Goal: Task Accomplishment & Management: Manage account settings

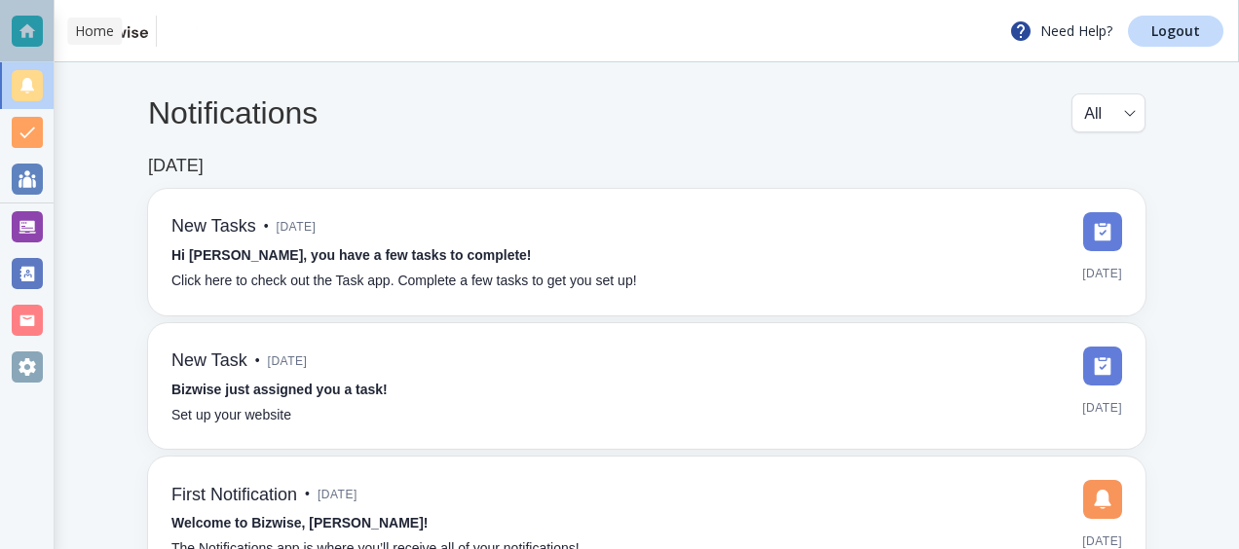
click at [35, 29] on div at bounding box center [27, 31] width 31 height 31
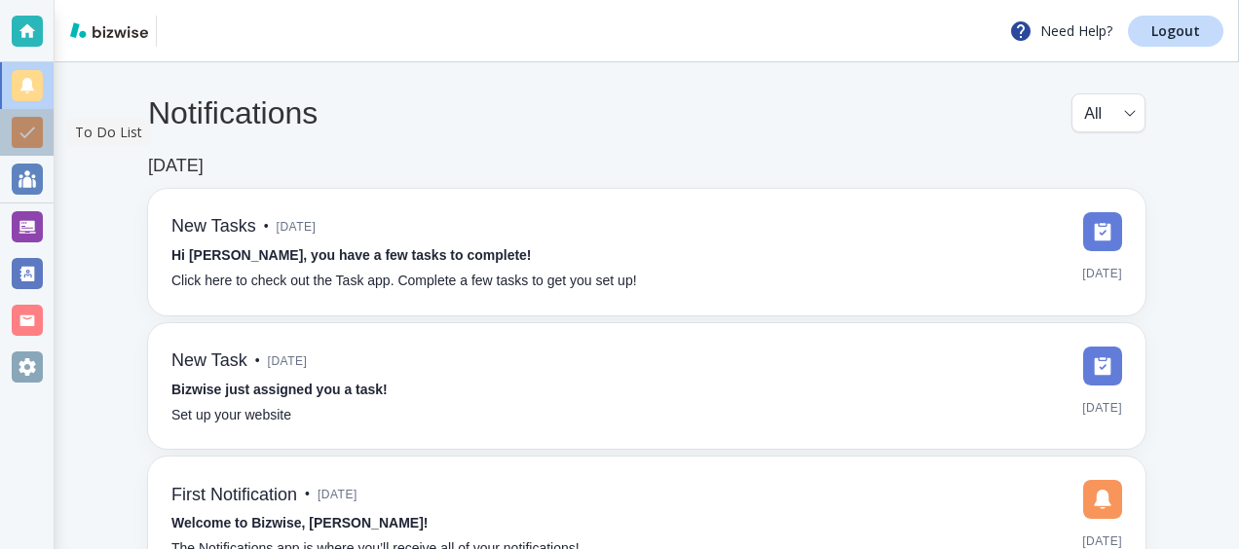
click at [31, 140] on div at bounding box center [27, 132] width 31 height 31
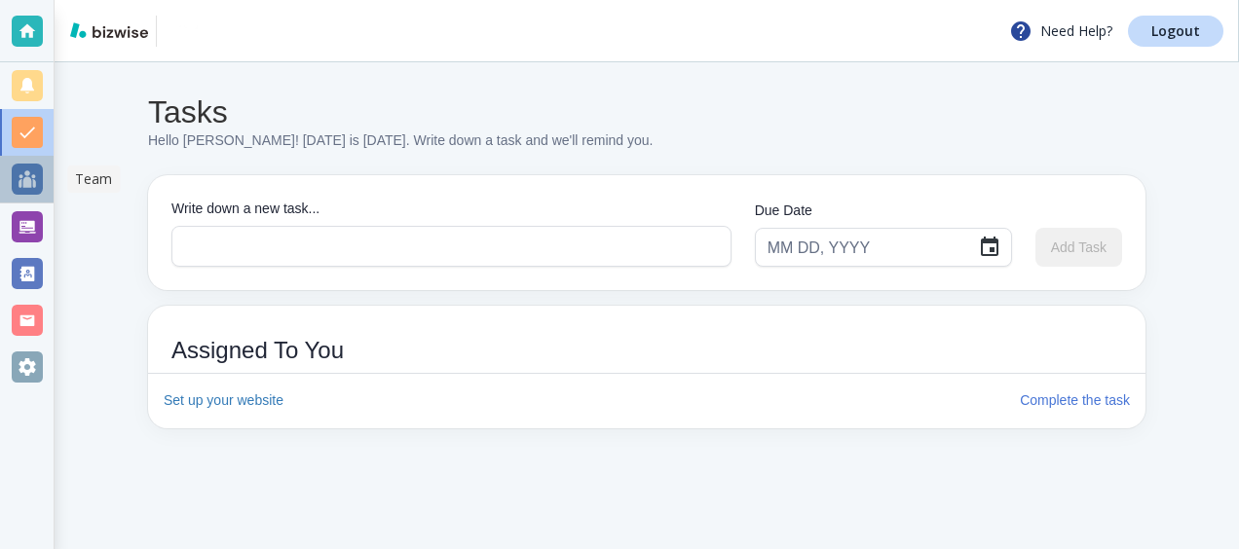
click at [27, 185] on div at bounding box center [27, 179] width 31 height 31
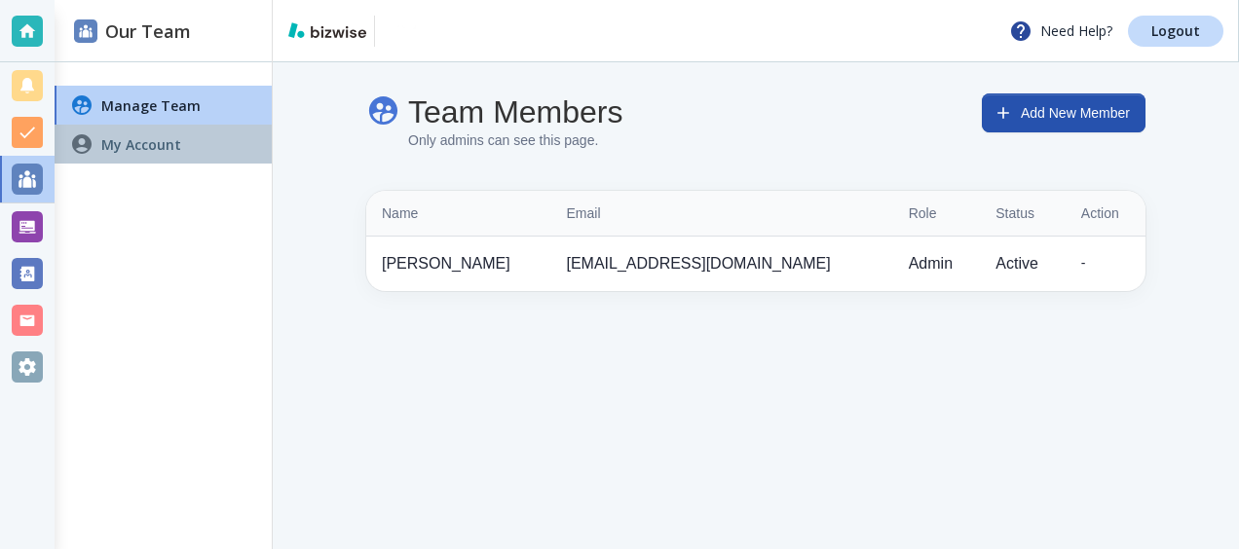
click at [152, 143] on h4 "My Account" at bounding box center [141, 144] width 80 height 20
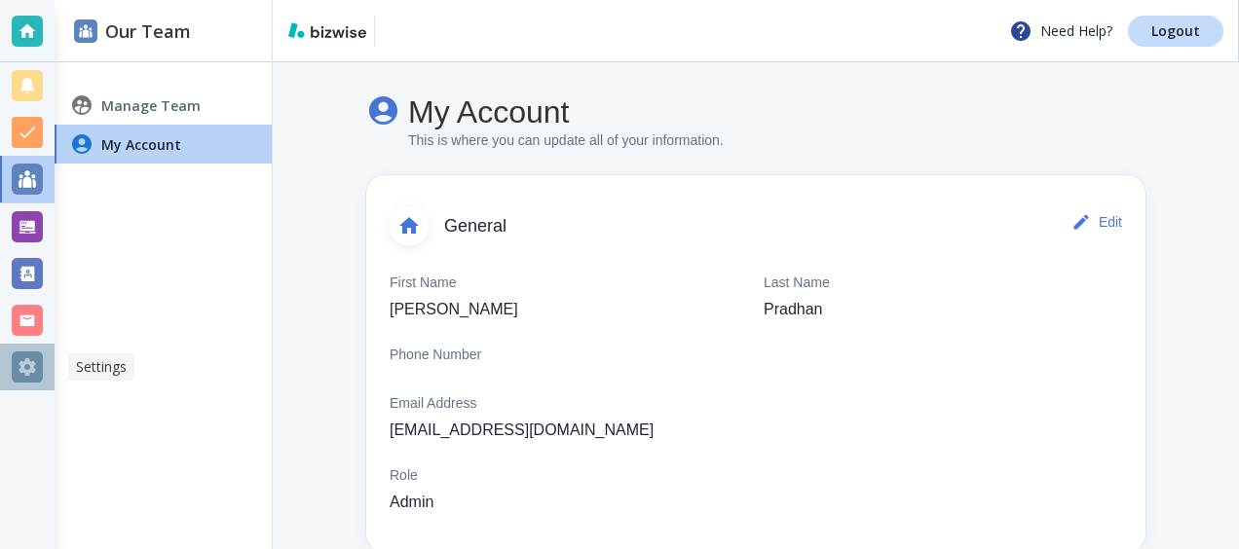
click at [23, 364] on div at bounding box center [27, 367] width 31 height 31
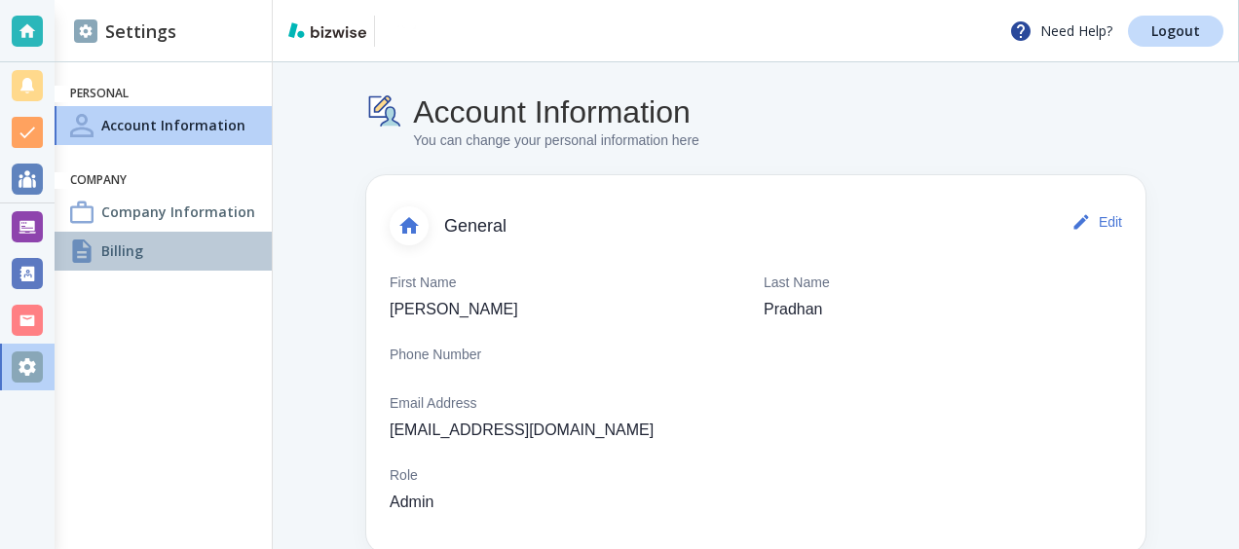
click at [162, 243] on div "Billing" at bounding box center [163, 251] width 217 height 39
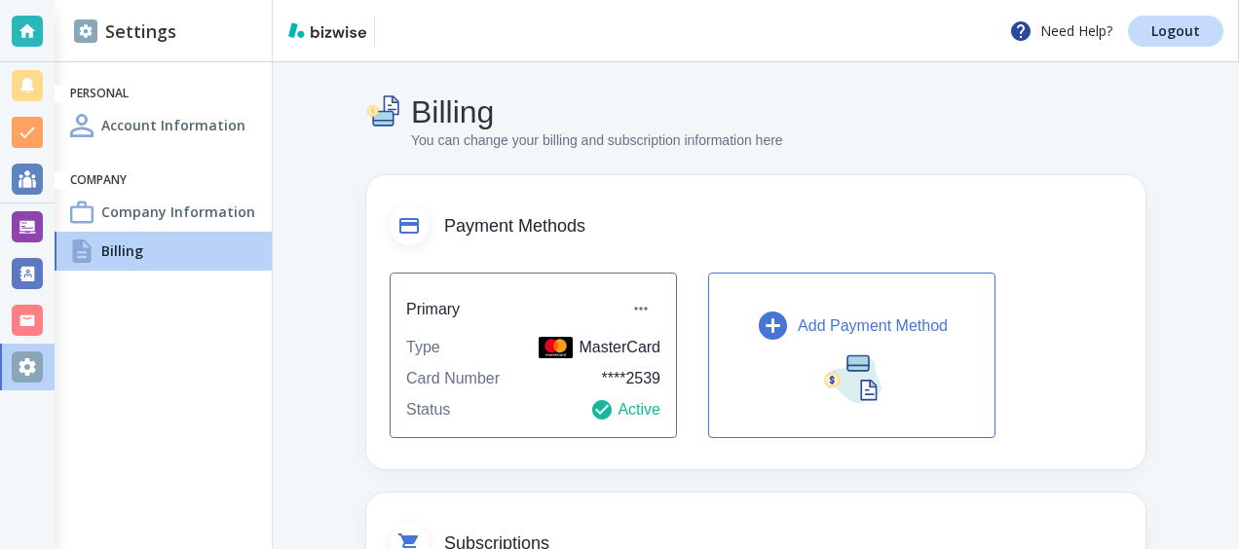
click at [888, 325] on p "Add Payment Method" at bounding box center [873, 326] width 150 height 23
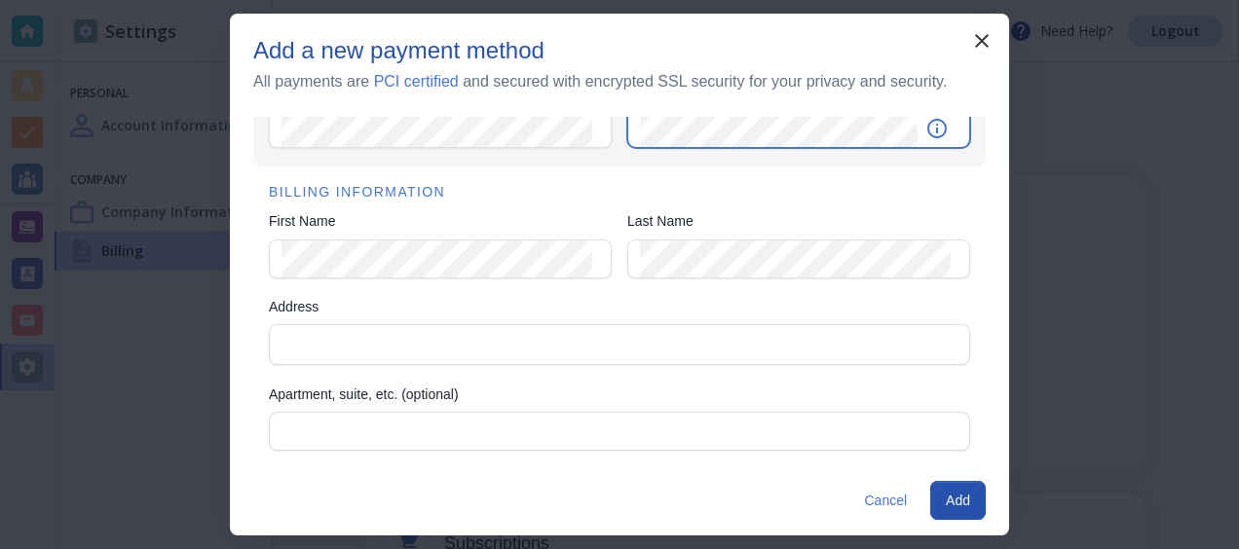
scroll to position [213, 0]
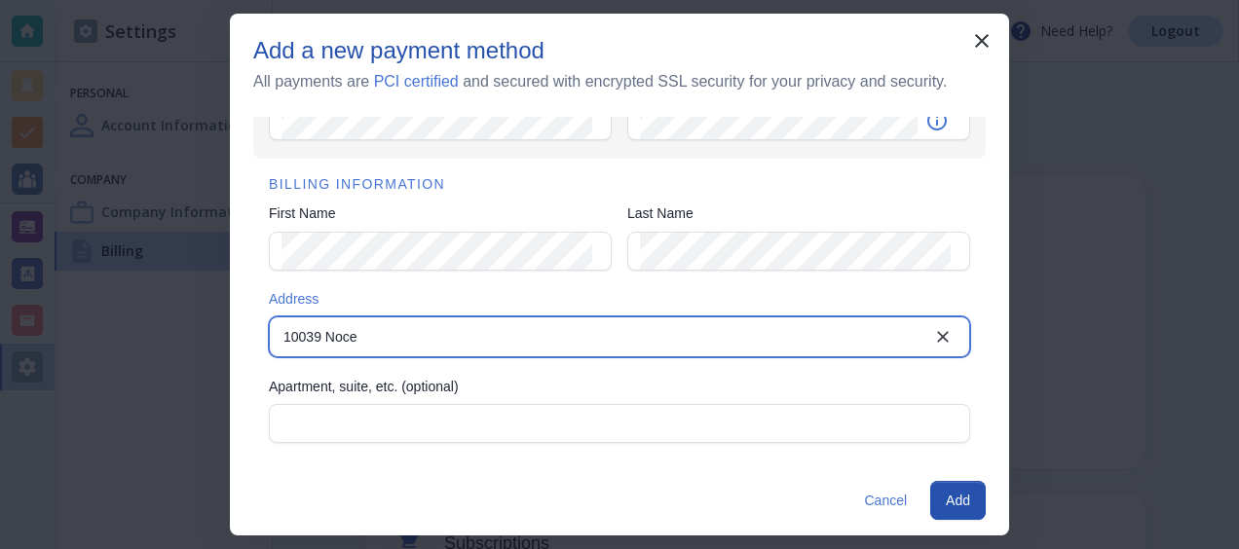
type input "10039 Noceto Way"
type input "Boynton Beach"
type input "FL"
type input "33437"
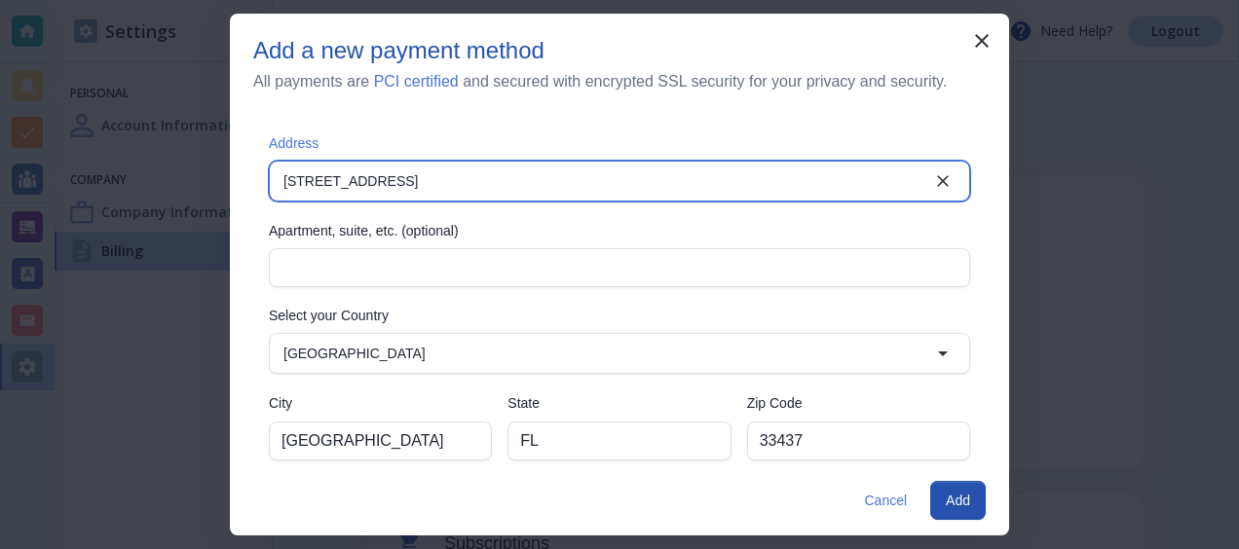
scroll to position [386, 0]
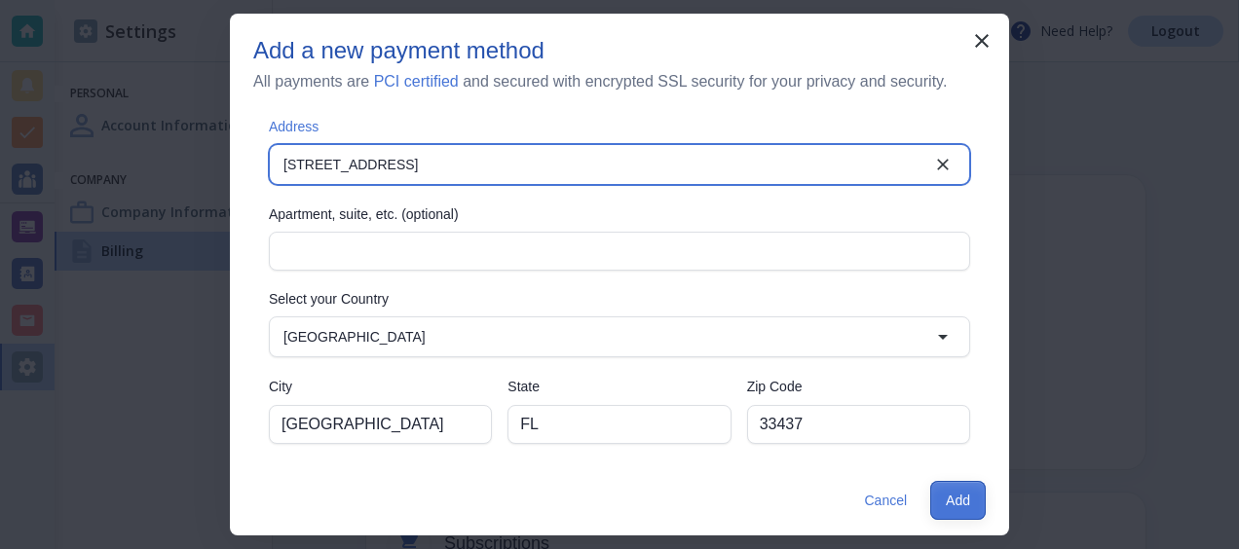
type input "10039 Noceto Way"
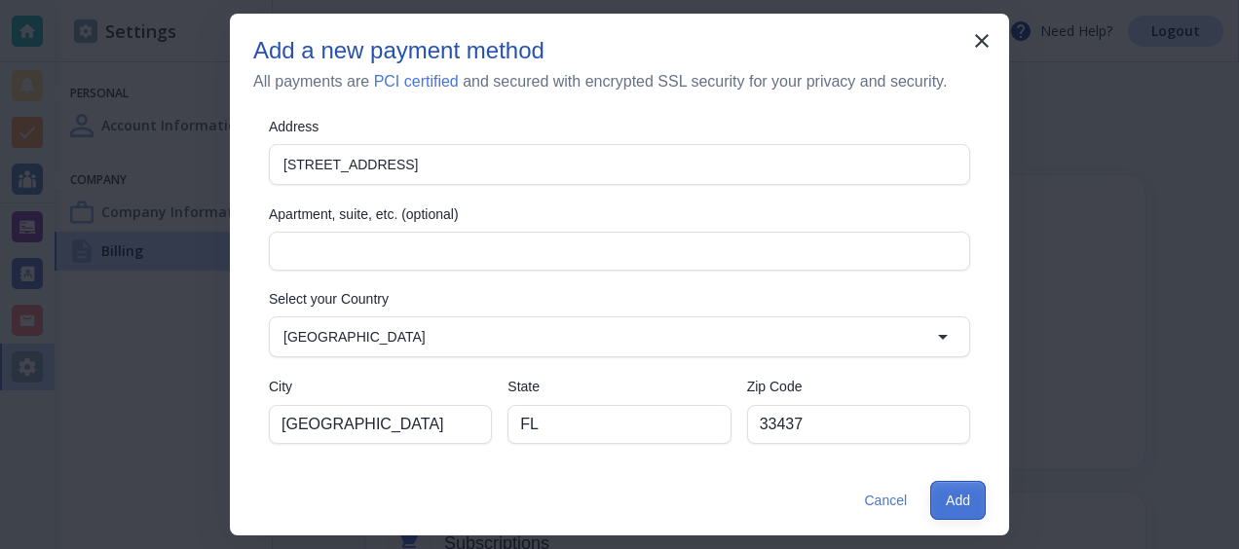
click at [953, 505] on button "Add" at bounding box center [958, 500] width 56 height 39
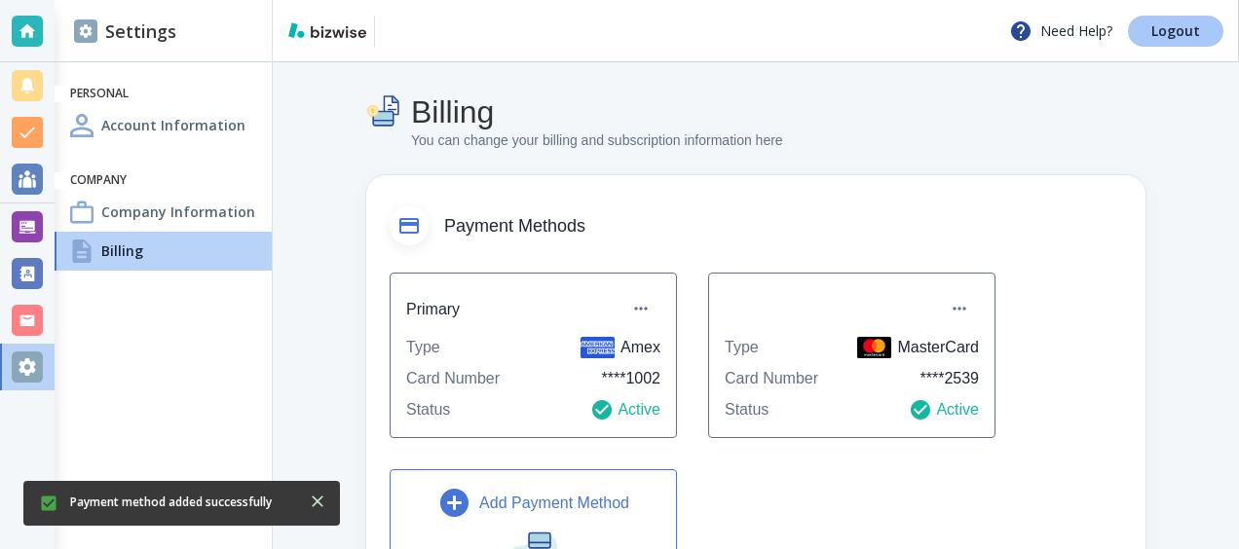
click at [1193, 34] on p "Logout" at bounding box center [1175, 31] width 49 height 14
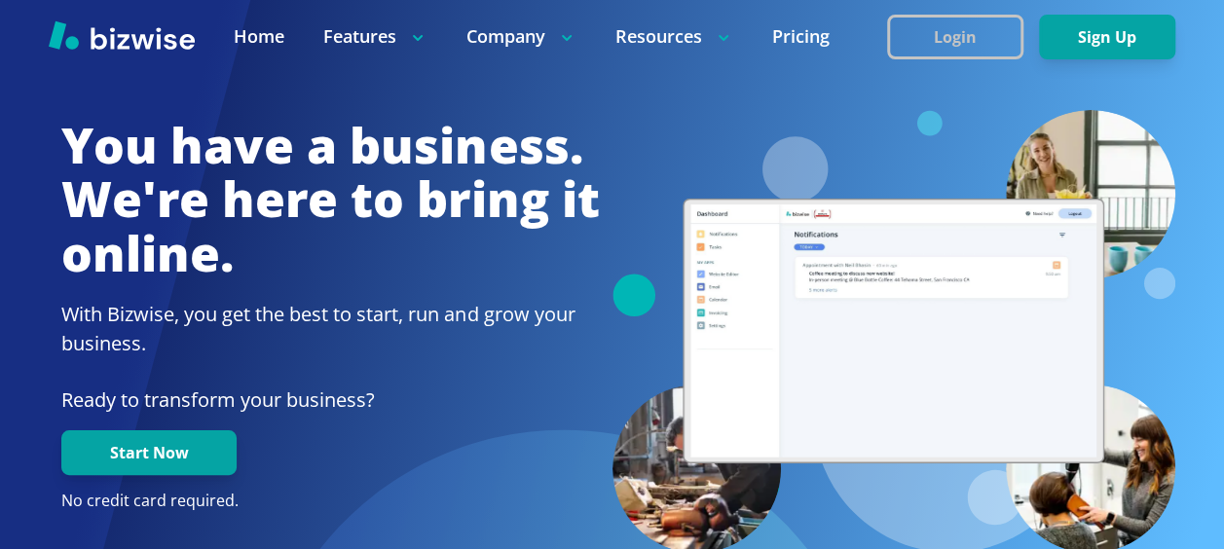
click at [946, 33] on button "Login" at bounding box center [955, 37] width 136 height 45
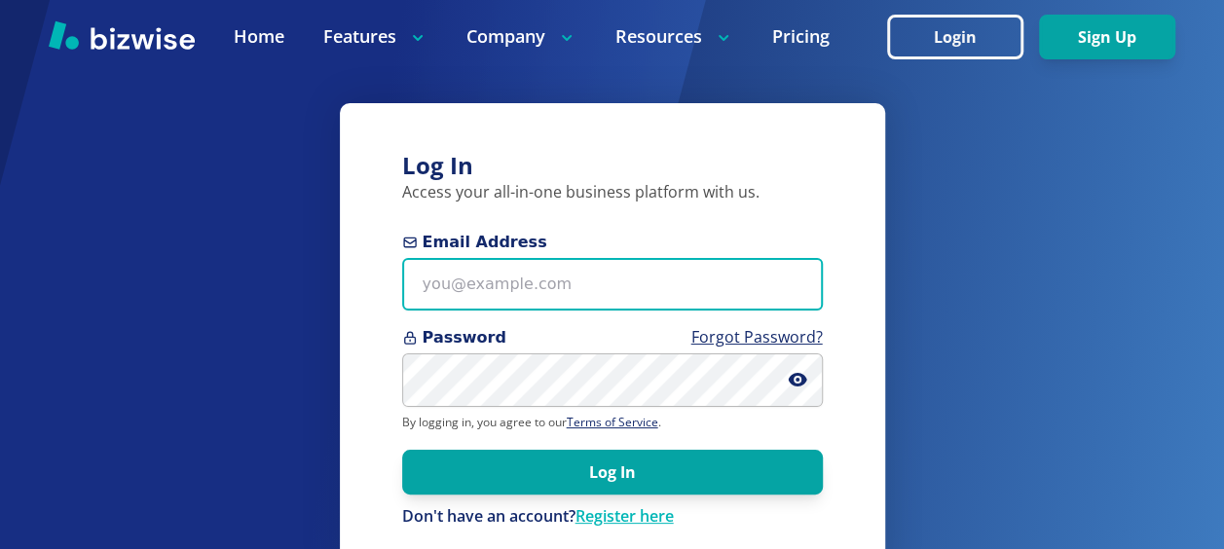
type input "[EMAIL_ADDRESS][DOMAIN_NAME]"
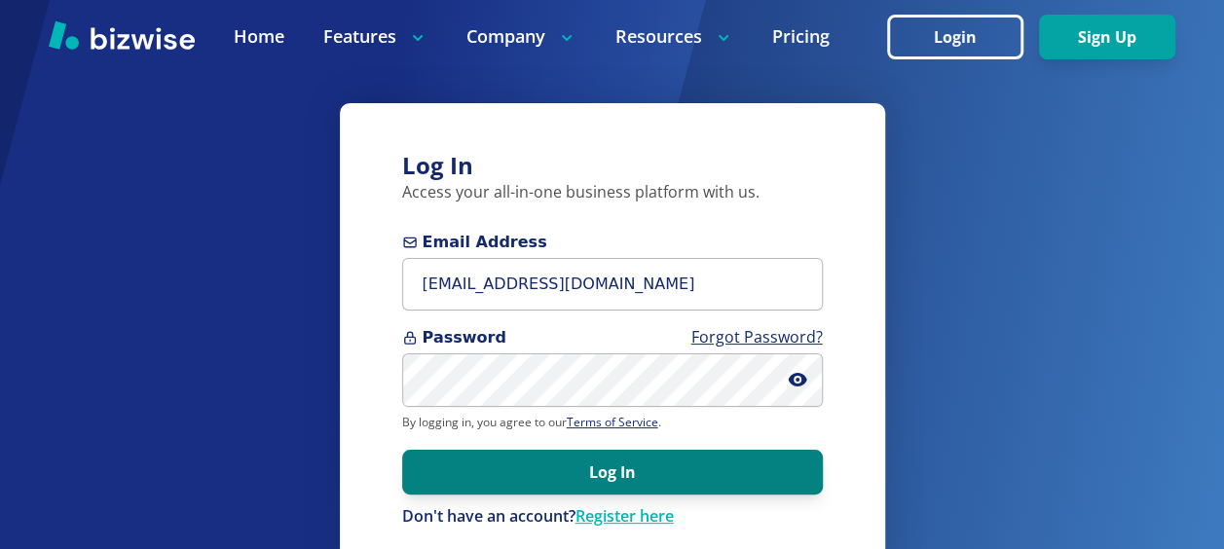
click at [637, 471] on button "Log In" at bounding box center [612, 472] width 421 height 45
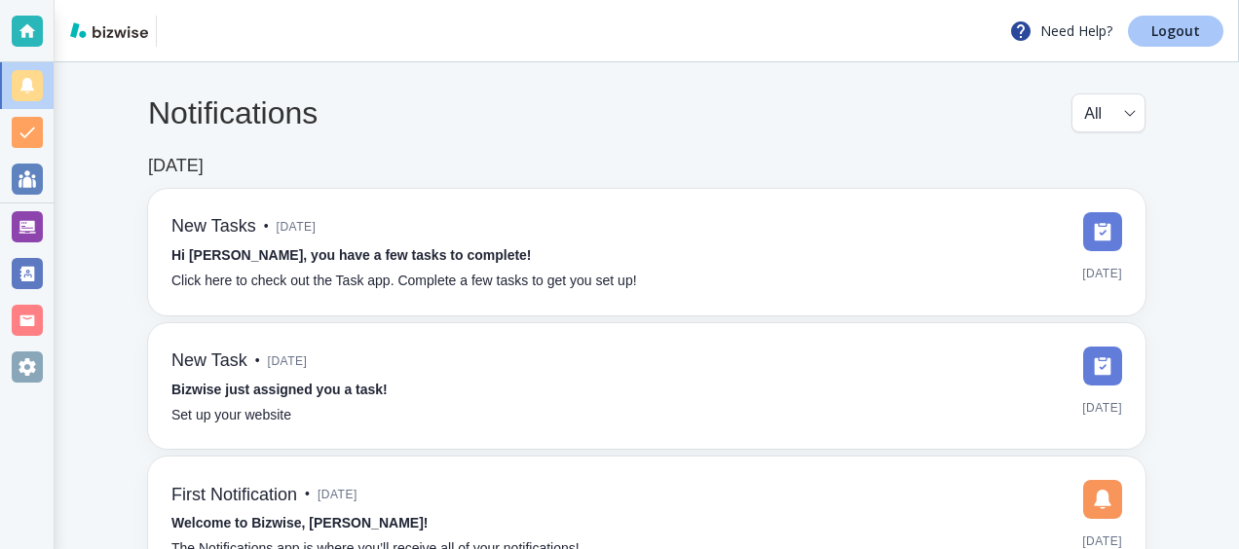
click at [1177, 35] on p "Logout" at bounding box center [1175, 31] width 49 height 14
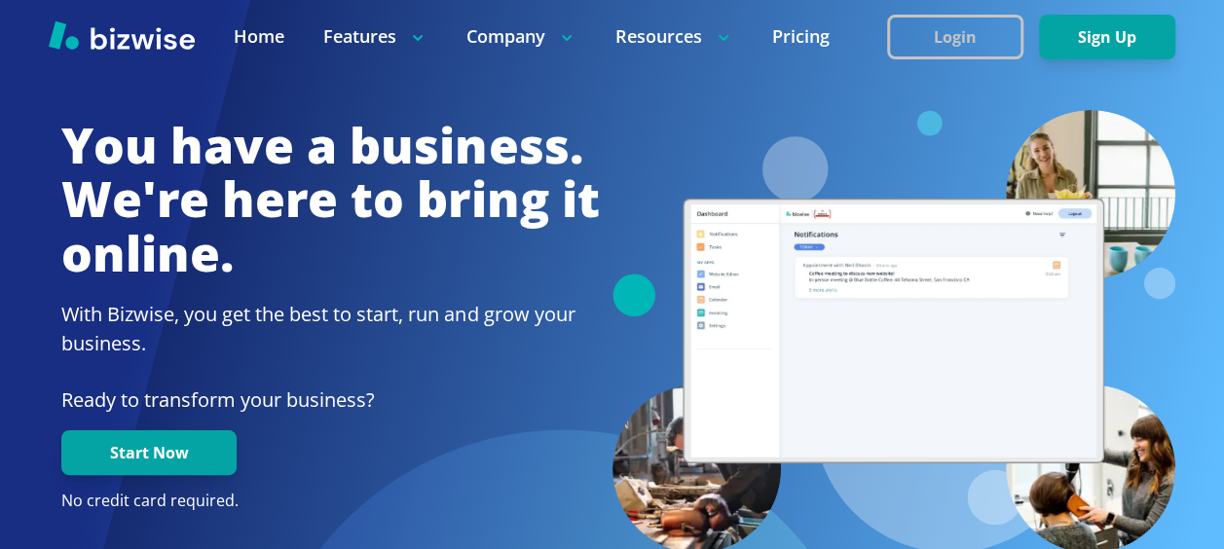
click at [928, 19] on button "Login" at bounding box center [955, 37] width 136 height 45
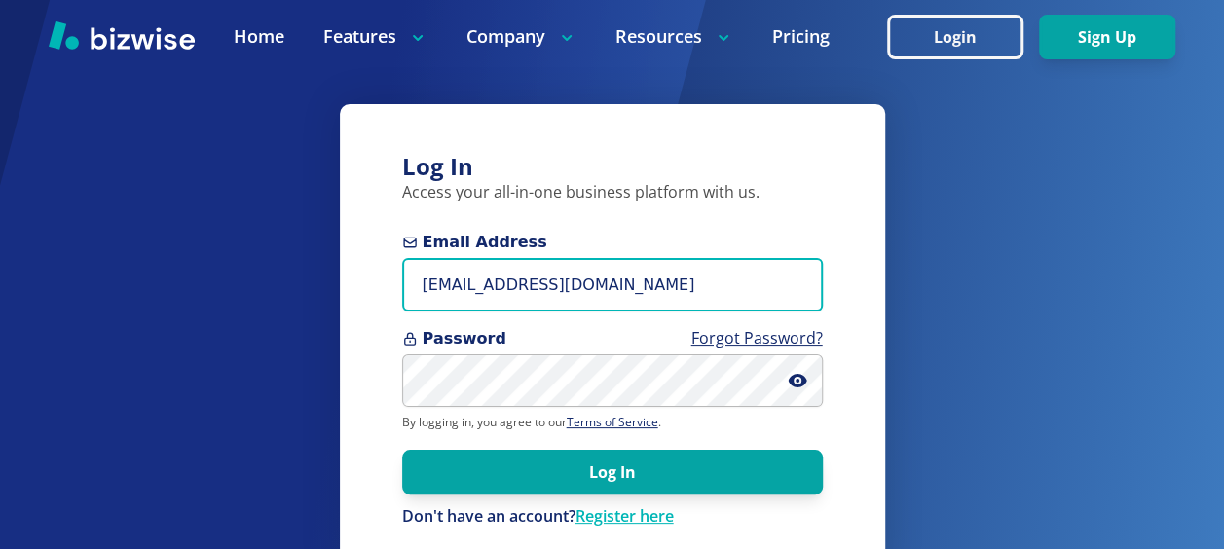
click at [580, 292] on input "connect@sumitapradhan.consulting" at bounding box center [612, 285] width 421 height 54
type input "connect+1@sumitapradhan.consulting"
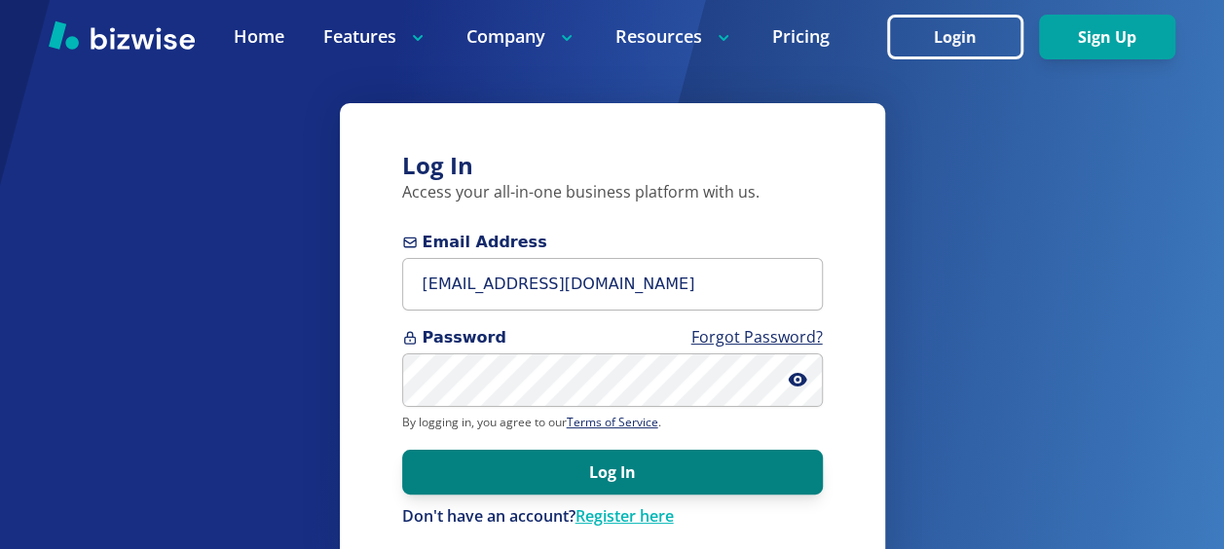
click at [579, 476] on button "Log In" at bounding box center [612, 472] width 421 height 45
